Goal: Navigation & Orientation: Find specific page/section

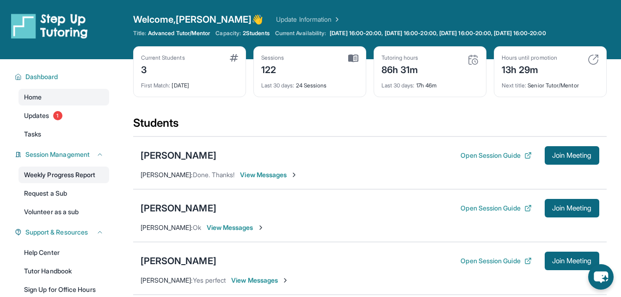
click at [78, 176] on link "Weekly Progress Report" at bounding box center [63, 174] width 91 height 17
click at [39, 110] on link "Updates 1" at bounding box center [63, 115] width 91 height 17
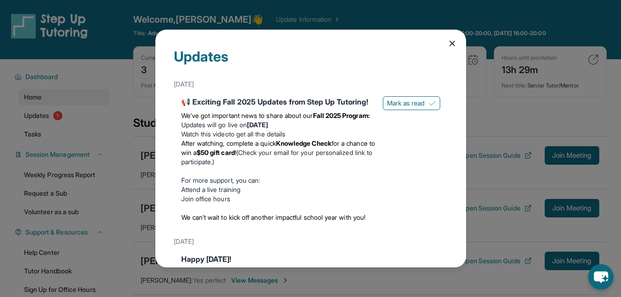
click at [29, 134] on div "Updates [DATE] 📢 Exciting Fall 2025 Updates from Step Up Tutoring! We’ve got im…" at bounding box center [310, 148] width 621 height 297
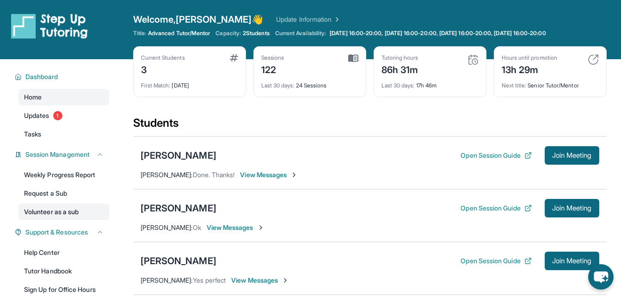
click at [44, 214] on link "Volunteer as a sub" at bounding box center [63, 211] width 91 height 17
click at [227, 228] on span "View Messages" at bounding box center [236, 227] width 58 height 9
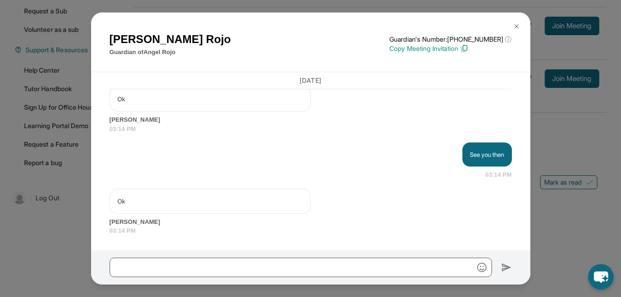
scroll to position [183, 0]
click at [517, 25] on img at bounding box center [515, 26] width 7 height 7
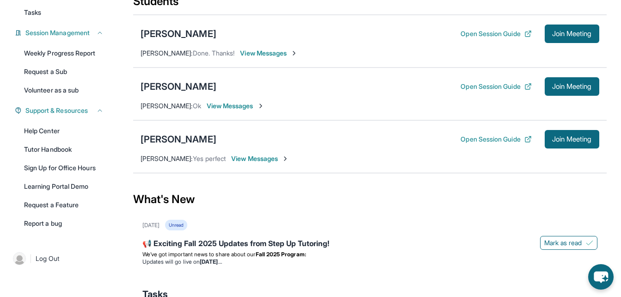
scroll to position [136, 0]
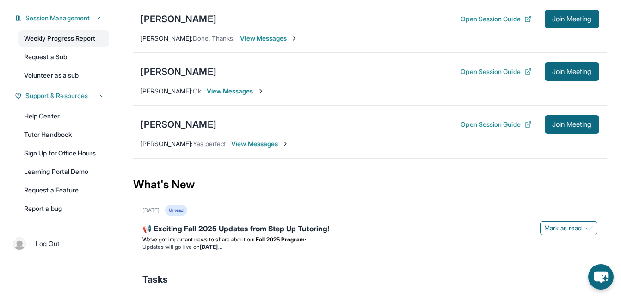
click at [61, 42] on link "Weekly Progress Report" at bounding box center [63, 38] width 91 height 17
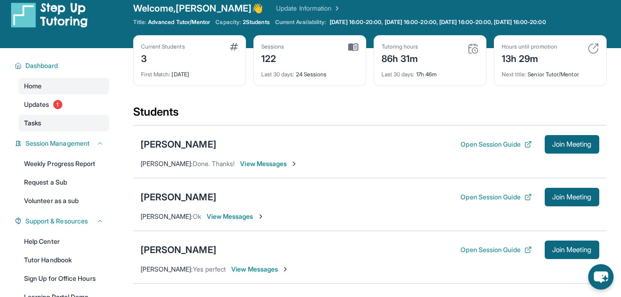
scroll to position [0, 0]
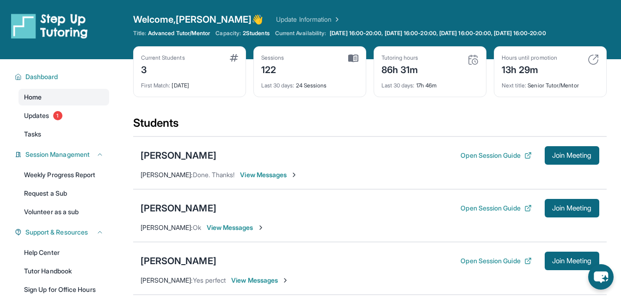
click at [89, 103] on link "Home" at bounding box center [63, 97] width 91 height 17
click at [61, 93] on link "Home" at bounding box center [63, 97] width 91 height 17
click at [58, 76] on span "Dashboard" at bounding box center [41, 76] width 33 height 9
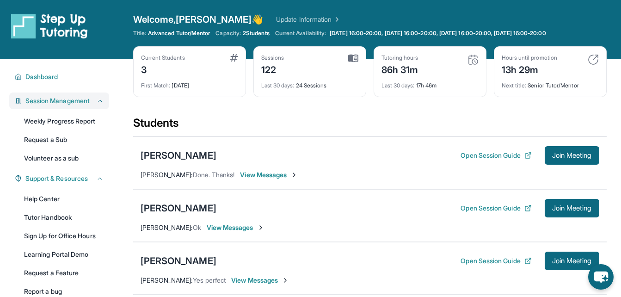
click at [89, 99] on span "Session Management" at bounding box center [57, 100] width 64 height 9
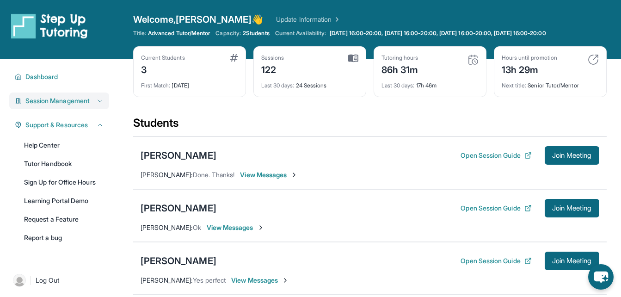
click at [87, 101] on span "Session Management" at bounding box center [57, 100] width 64 height 9
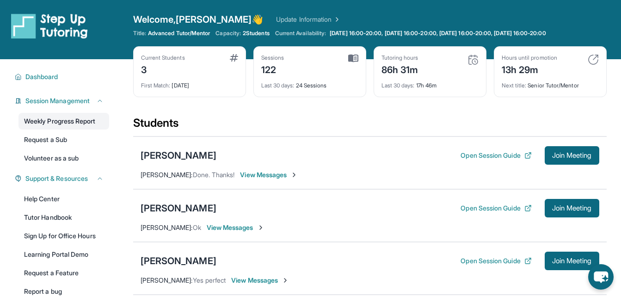
click at [65, 125] on link "Weekly Progress Report" at bounding box center [63, 121] width 91 height 17
